Goal: Information Seeking & Learning: Check status

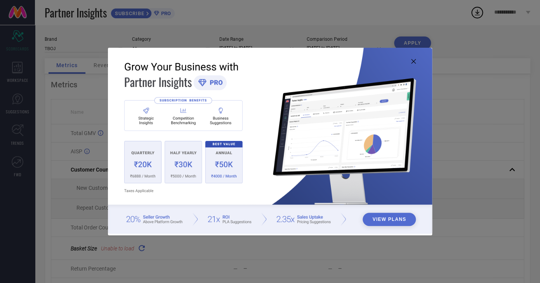
click at [412, 60] on icon at bounding box center [413, 61] width 5 height 5
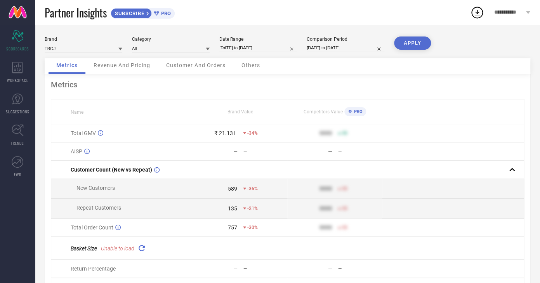
click at [274, 46] on input "[DATE] to [DATE]" at bounding box center [258, 48] width 78 height 8
select select "9"
select select "2025"
select select "10"
select select "2025"
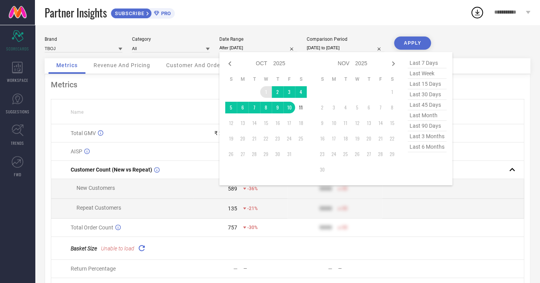
click at [268, 92] on td "1" at bounding box center [266, 92] width 12 height 12
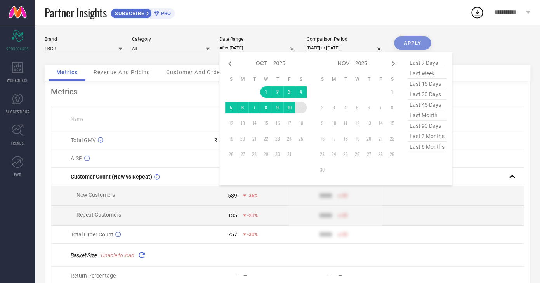
type input "[DATE] to [DATE]"
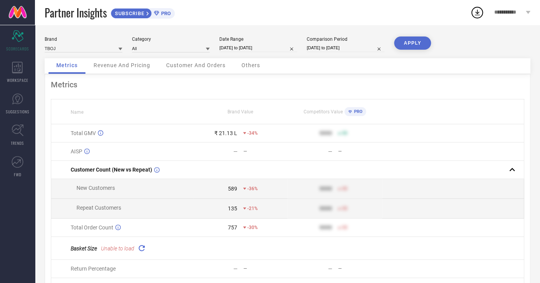
click at [421, 47] on button "APPLY" at bounding box center [412, 42] width 37 height 13
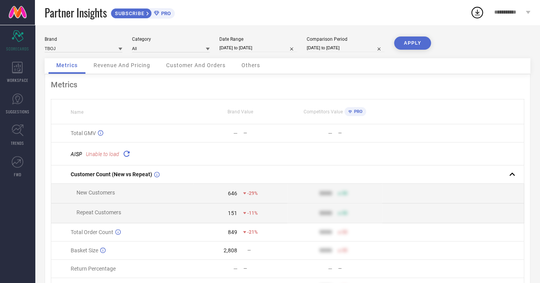
click at [141, 66] on span "Revenue And Pricing" at bounding box center [122, 65] width 57 height 6
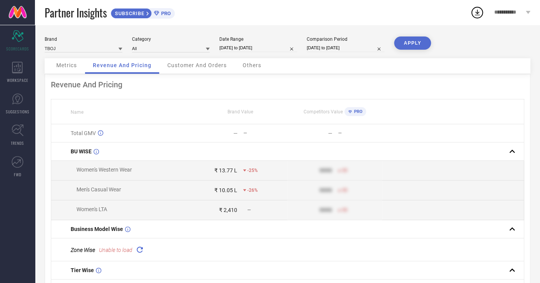
click at [79, 64] on div "Metrics" at bounding box center [67, 66] width 36 height 16
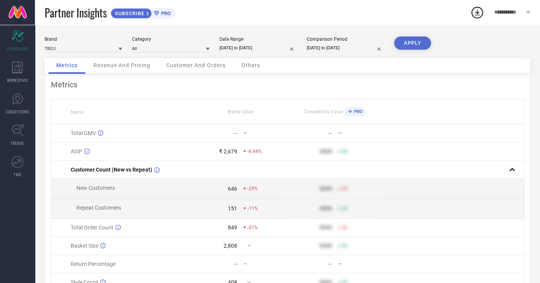
click at [224, 51] on input "[DATE] to [DATE]" at bounding box center [258, 48] width 78 height 8
select select "9"
select select "2025"
select select "10"
select select "2025"
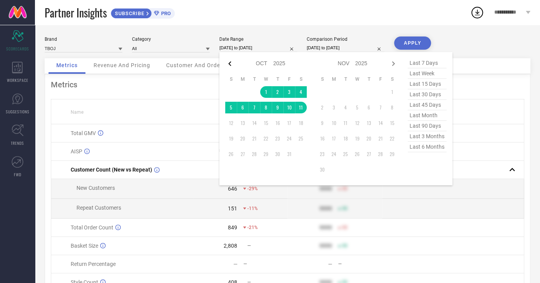
click at [230, 64] on icon at bounding box center [229, 63] width 9 height 9
select select "7"
select select "2025"
select select "8"
select select "2025"
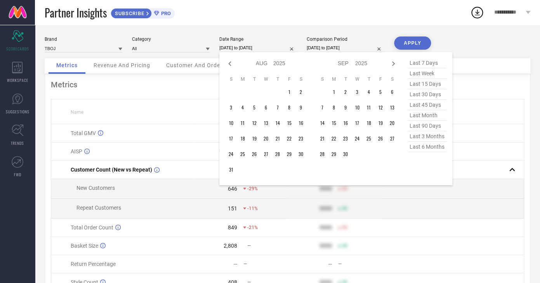
click at [230, 64] on icon at bounding box center [229, 63] width 9 height 9
select select "5"
select select "2025"
select select "6"
select select "2025"
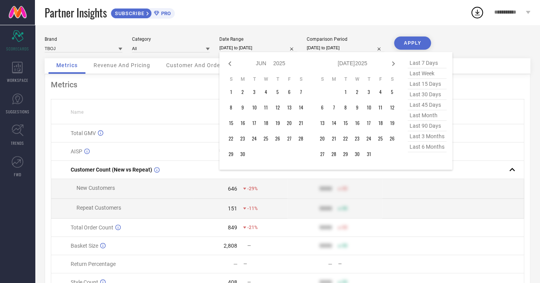
click at [230, 64] on icon at bounding box center [229, 63] width 9 height 9
select select "3"
select select "2025"
select select "4"
select select "2025"
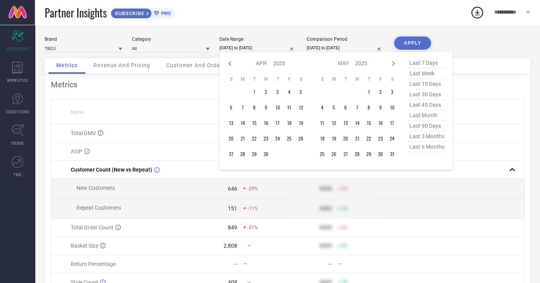
click at [230, 64] on icon at bounding box center [229, 63] width 9 height 9
select select "2"
select select "2025"
select select "3"
select select "2025"
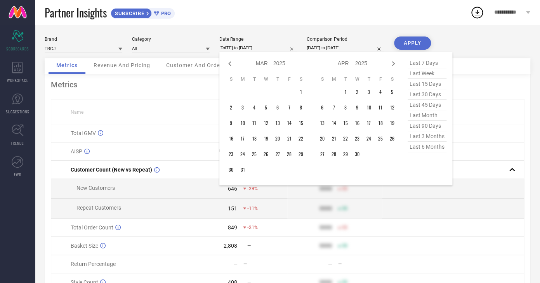
click at [230, 64] on icon at bounding box center [229, 63] width 9 height 9
select select "2025"
select select "1"
select select "2025"
click at [392, 66] on icon at bounding box center [393, 63] width 9 height 9
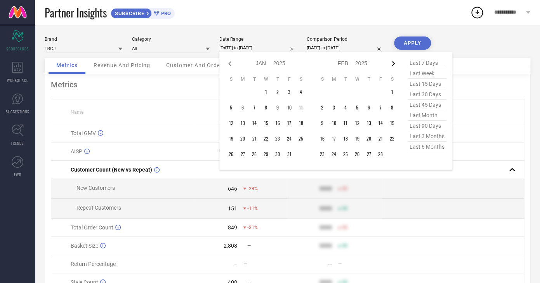
select select "2"
select select "2025"
select select "3"
select select "2025"
click at [395, 63] on icon at bounding box center [393, 63] width 9 height 9
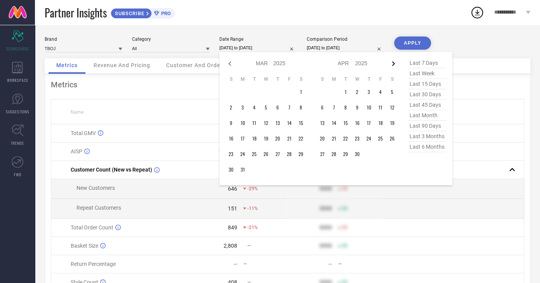
select select "3"
select select "2025"
select select "4"
select select "2025"
click at [257, 92] on td "1" at bounding box center [254, 92] width 12 height 12
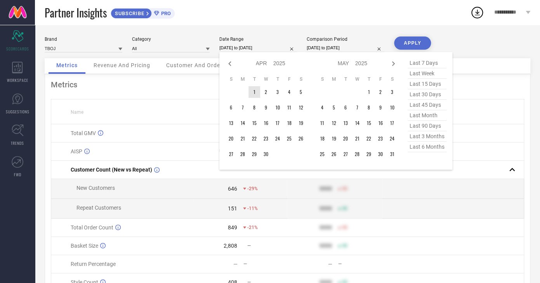
type input "After [DATE]"
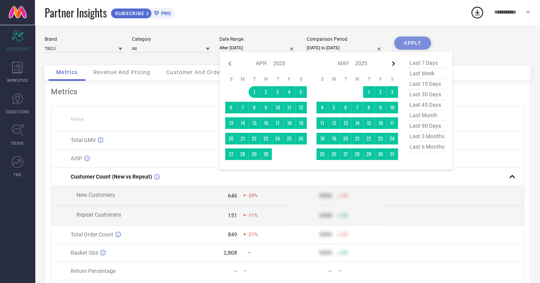
click at [394, 68] on icon at bounding box center [393, 63] width 9 height 9
select select "6"
select select "2025"
select select "7"
select select "2025"
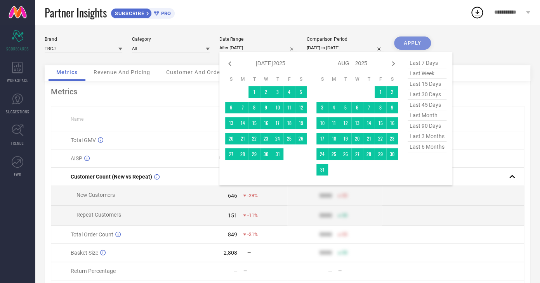
click at [394, 68] on icon at bounding box center [393, 63] width 9 height 9
select select "8"
select select "2025"
select select "9"
select select "2025"
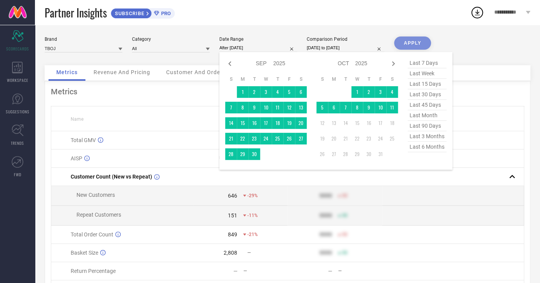
click at [394, 68] on icon at bounding box center [393, 63] width 9 height 9
select select "9"
select select "2025"
select select "10"
select select "2025"
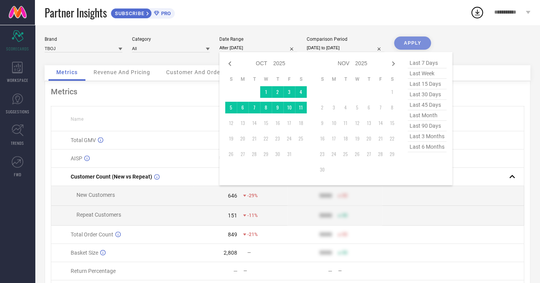
click at [394, 68] on icon at bounding box center [393, 63] width 9 height 9
select select "10"
select select "2025"
select select "11"
select select "2025"
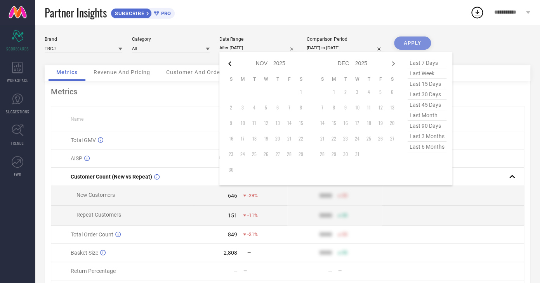
click at [233, 65] on icon at bounding box center [229, 63] width 9 height 9
select select "9"
select select "2025"
select select "10"
select select "2025"
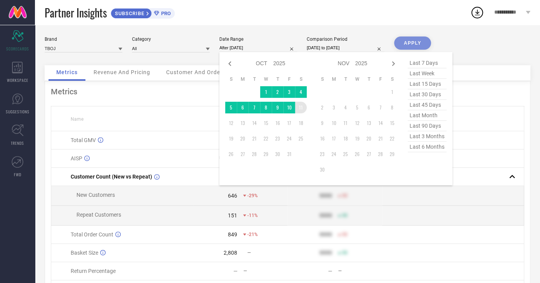
type input "[DATE] to [DATE]"
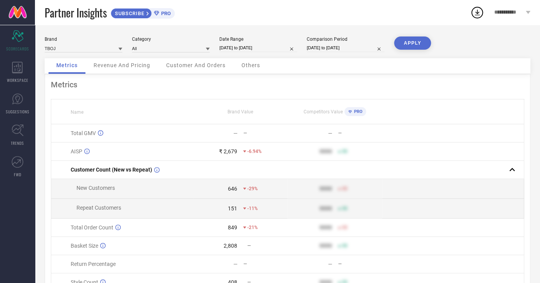
click at [400, 52] on div "APPLY" at bounding box center [412, 47] width 37 height 22
click at [409, 47] on button "APPLY" at bounding box center [412, 42] width 37 height 13
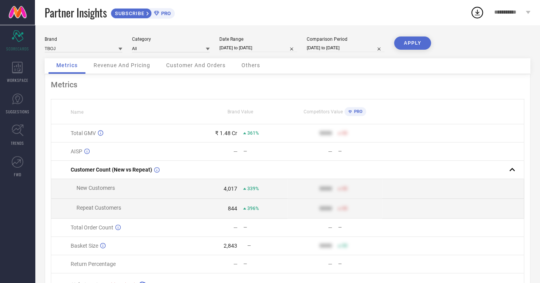
click at [236, 51] on input "[DATE] to [DATE]" at bounding box center [258, 48] width 78 height 8
select select "3"
select select "2025"
select select "4"
select select "2025"
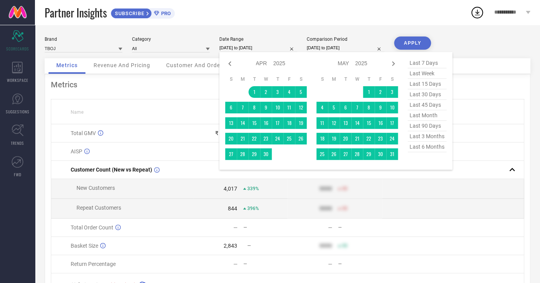
click at [191, 80] on div "Metrics Name Brand Value Competitors Value PRO Total GMV ₹ 1.48 Cr 361% 9999 50…" at bounding box center [288, 195] width 486 height 242
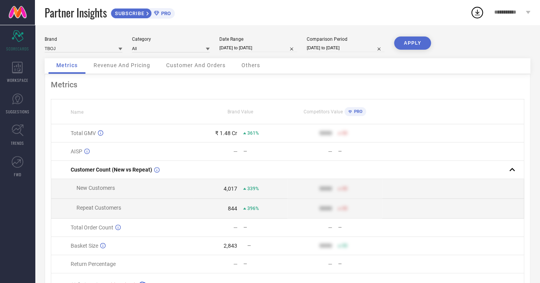
click at [243, 46] on input "[DATE] to [DATE]" at bounding box center [258, 48] width 78 height 8
select select "3"
select select "2025"
select select "4"
select select "2025"
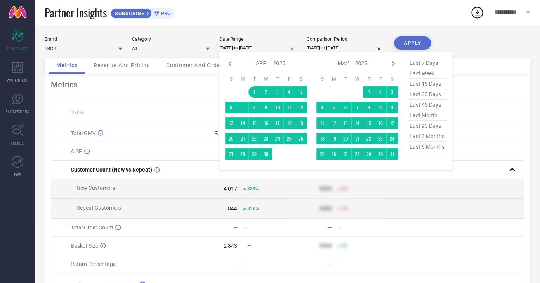
click at [155, 108] on th "Name" at bounding box center [122, 111] width 142 height 25
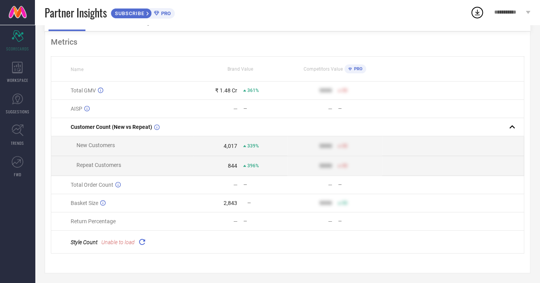
scroll to position [47, 0]
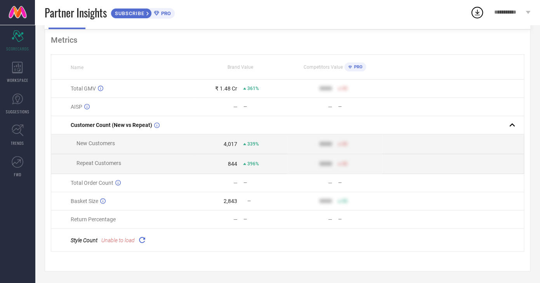
click at [143, 239] on icon at bounding box center [141, 239] width 9 height 9
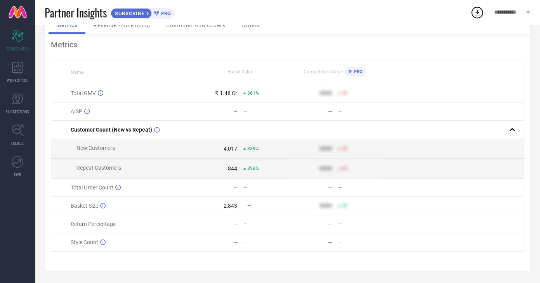
scroll to position [0, 0]
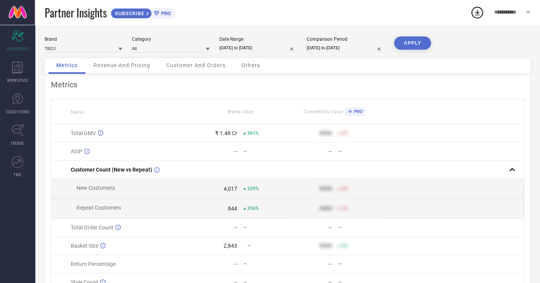
click at [117, 61] on div "Revenue And Pricing" at bounding box center [122, 66] width 72 height 16
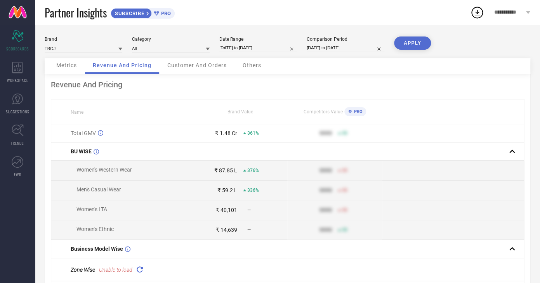
click at [236, 47] on input "[DATE] to [DATE]" at bounding box center [258, 48] width 78 height 8
select select "3"
select select "2025"
select select "4"
select select "2025"
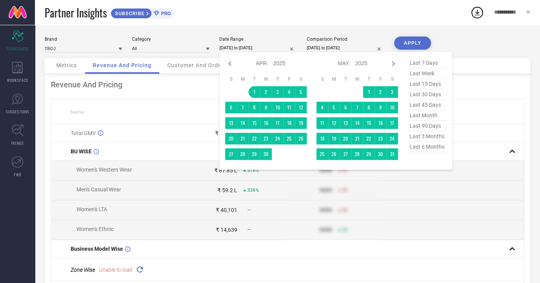
click at [412, 84] on span "last 15 days" at bounding box center [427, 84] width 39 height 10
type input "[DATE] to [DATE]"
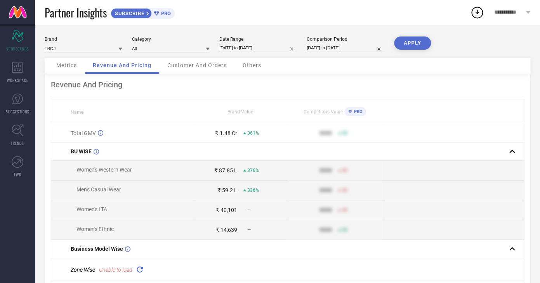
click at [234, 48] on input "[DATE] to [DATE]" at bounding box center [258, 48] width 78 height 8
select select "8"
select select "2025"
select select "9"
select select "2025"
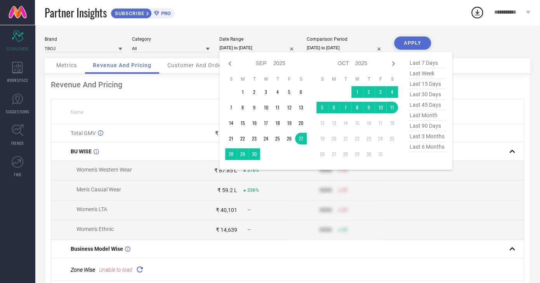
click at [427, 109] on span "last 45 days" at bounding box center [427, 105] width 39 height 10
type input "[DATE] to [DATE]"
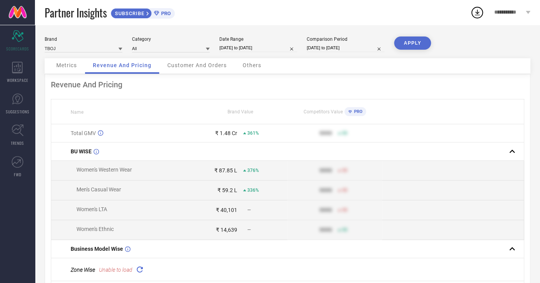
click at [276, 50] on input "[DATE] to [DATE]" at bounding box center [258, 48] width 78 height 8
select select "7"
select select "2025"
select select "8"
select select "2025"
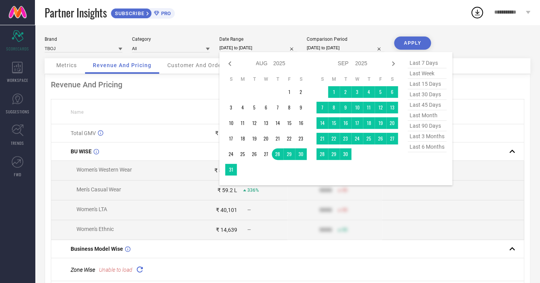
click at [165, 85] on div "Revenue And Pricing" at bounding box center [287, 84] width 473 height 9
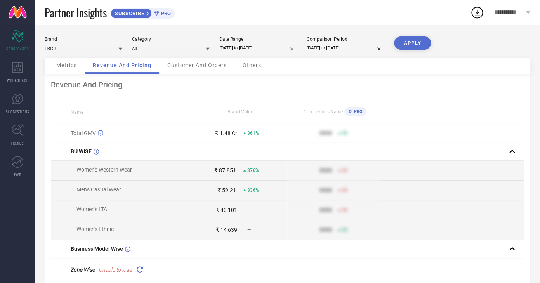
select select "7"
select select "2025"
select select "8"
select select "2025"
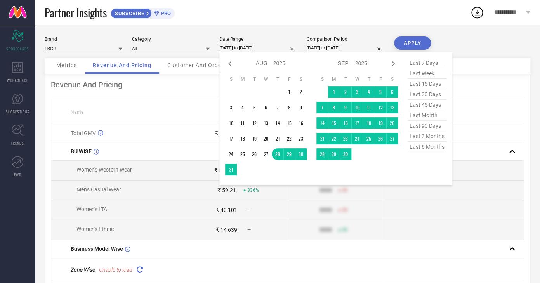
click at [248, 49] on input "[DATE] to [DATE]" at bounding box center [258, 48] width 78 height 8
click at [429, 77] on span "last week" at bounding box center [427, 73] width 39 height 10
type input "[DATE] to [DATE]"
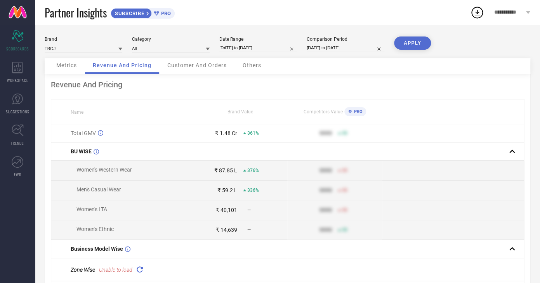
click at [257, 47] on input "[DATE] to [DATE]" at bounding box center [258, 48] width 78 height 8
select select "9"
select select "2025"
select select "10"
select select "2025"
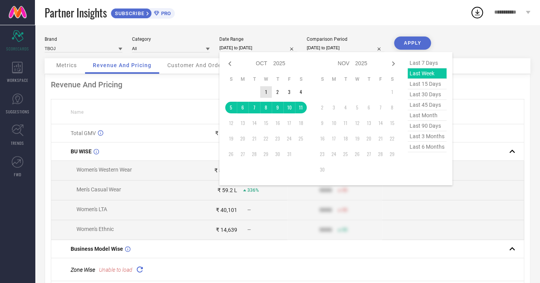
click at [269, 94] on td "1" at bounding box center [266, 92] width 12 height 12
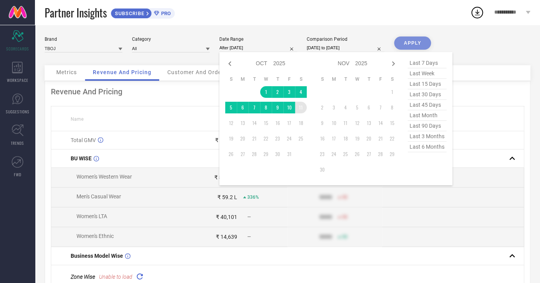
type input "[DATE] to [DATE]"
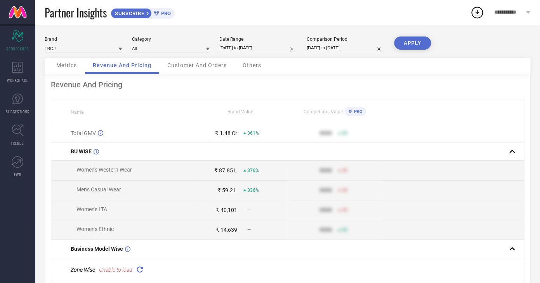
click at [407, 45] on button "APPLY" at bounding box center [412, 42] width 37 height 13
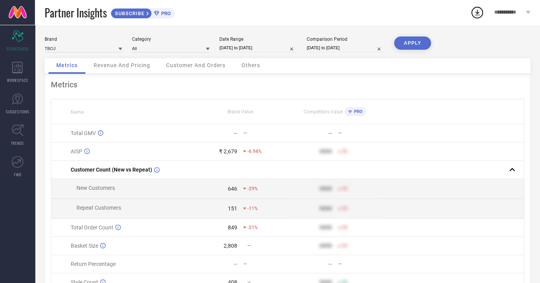
click at [135, 69] on div "Revenue And Pricing" at bounding box center [122, 66] width 72 height 16
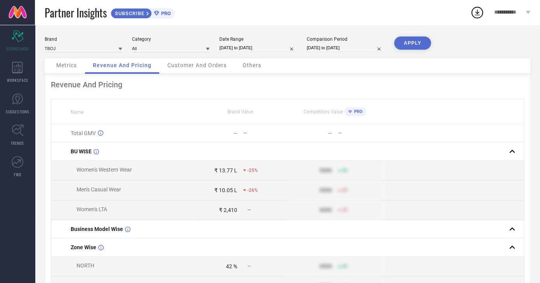
click at [226, 210] on div "₹ 2,410" at bounding box center [228, 210] width 18 height 6
click at [161, 205] on td "Women's LTA" at bounding box center [122, 210] width 142 height 20
click at [231, 191] on div "₹ 10.05 L" at bounding box center [225, 190] width 23 height 6
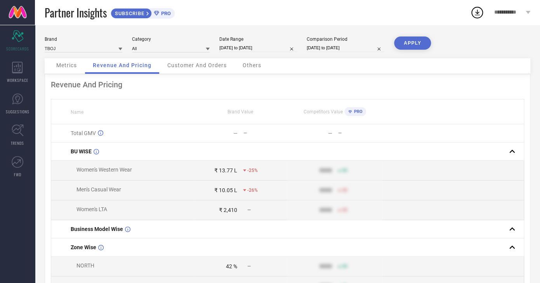
click at [231, 191] on div "₹ 10.05 L" at bounding box center [225, 190] width 23 height 6
click at [232, 171] on div "₹ 13.77 L" at bounding box center [225, 170] width 23 height 6
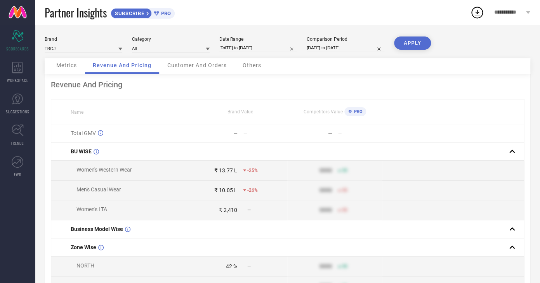
click at [185, 177] on td "Women's Western Wear" at bounding box center [122, 171] width 142 height 20
click at [235, 198] on td "₹ 10.05 L -26%" at bounding box center [240, 191] width 95 height 20
click at [232, 191] on div "₹ 10.05 L" at bounding box center [225, 190] width 23 height 6
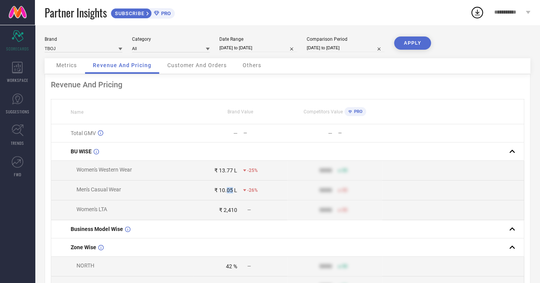
click at [232, 191] on div "₹ 10.05 L" at bounding box center [225, 190] width 23 height 6
click at [231, 171] on div "₹ 13.77 L" at bounding box center [225, 170] width 23 height 6
click at [230, 193] on div "₹ 10.05 L" at bounding box center [225, 190] width 23 height 6
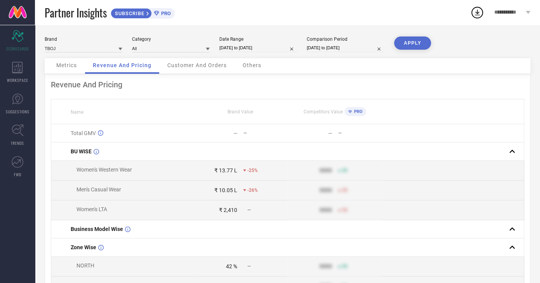
click at [230, 193] on div "₹ 10.05 L" at bounding box center [225, 190] width 23 height 6
click at [205, 193] on div "₹ 10.05 L" at bounding box center [215, 190] width 44 height 6
click at [192, 63] on span "Customer And Orders" at bounding box center [196, 65] width 59 height 6
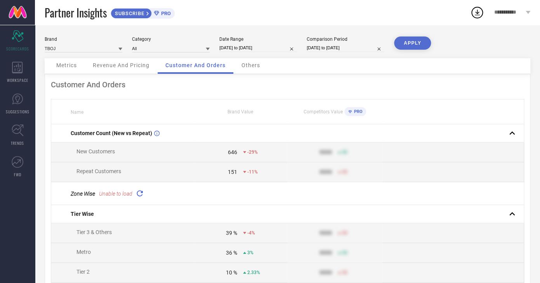
click at [143, 191] on icon at bounding box center [139, 193] width 9 height 9
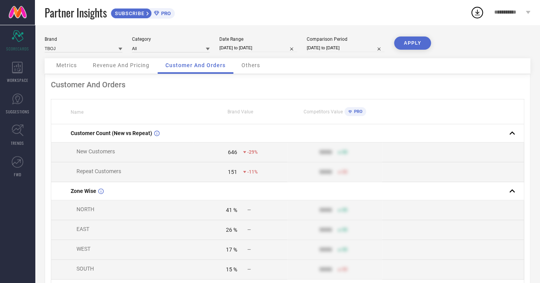
click at [72, 66] on span "Metrics" at bounding box center [66, 65] width 21 height 6
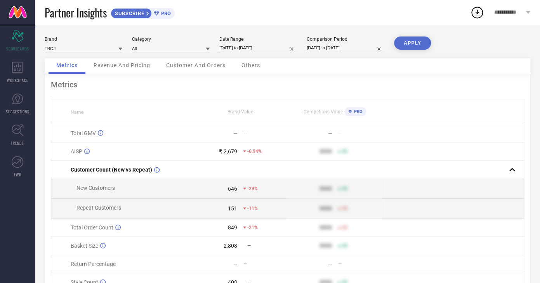
click at [106, 63] on div "Revenue And Pricing" at bounding box center [122, 66] width 72 height 16
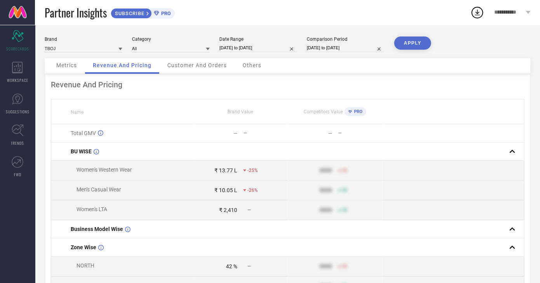
click at [78, 64] on div "Metrics" at bounding box center [67, 66] width 36 height 16
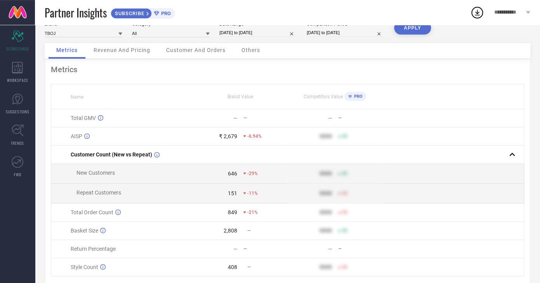
scroll to position [43, 0]
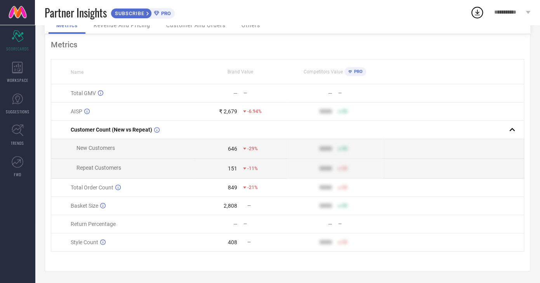
click at [232, 203] on div "2,808" at bounding box center [231, 206] width 14 height 6
click at [227, 205] on div "2,808" at bounding box center [231, 206] width 14 height 6
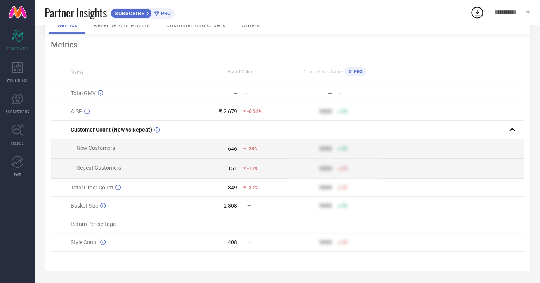
click at [233, 188] on div "849" at bounding box center [232, 187] width 9 height 6
click at [234, 170] on div "151" at bounding box center [232, 168] width 9 height 6
click at [230, 143] on td "646 -29%" at bounding box center [240, 149] width 95 height 20
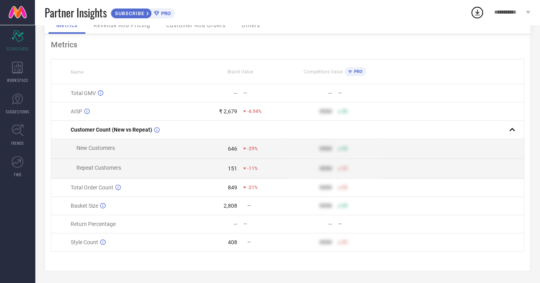
scroll to position [0, 0]
